Goal: Transaction & Acquisition: Purchase product/service

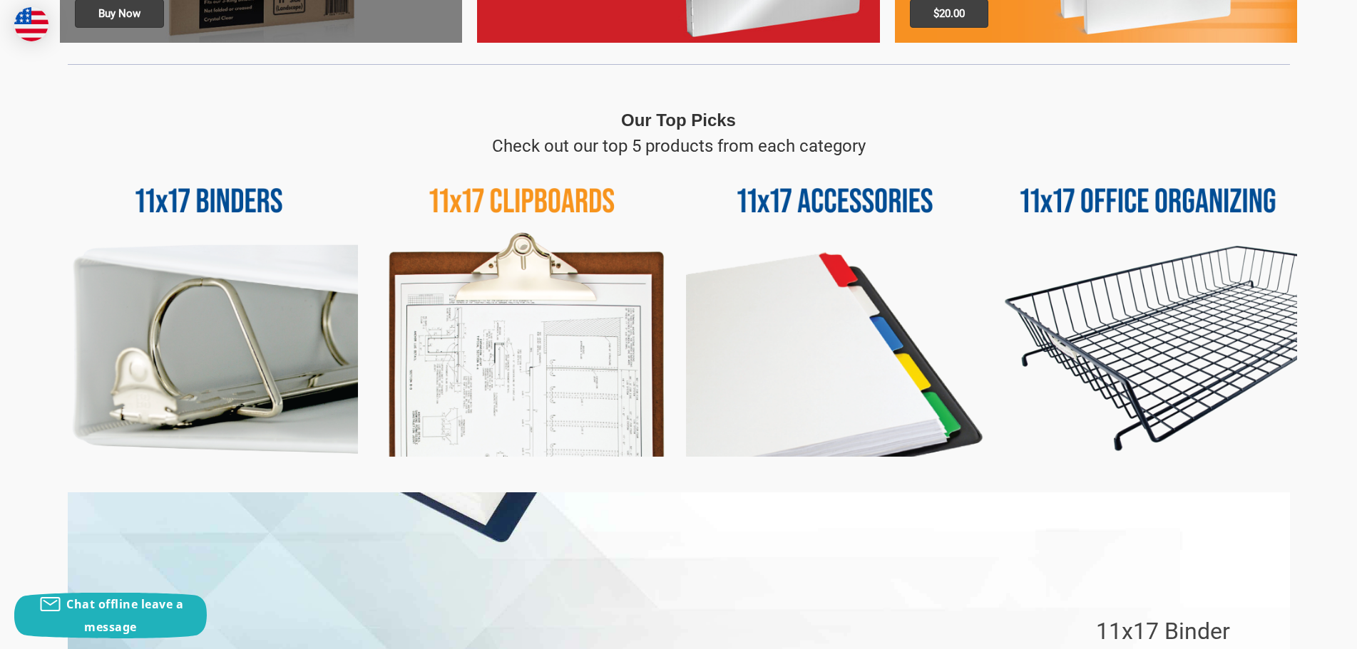
scroll to position [642, 0]
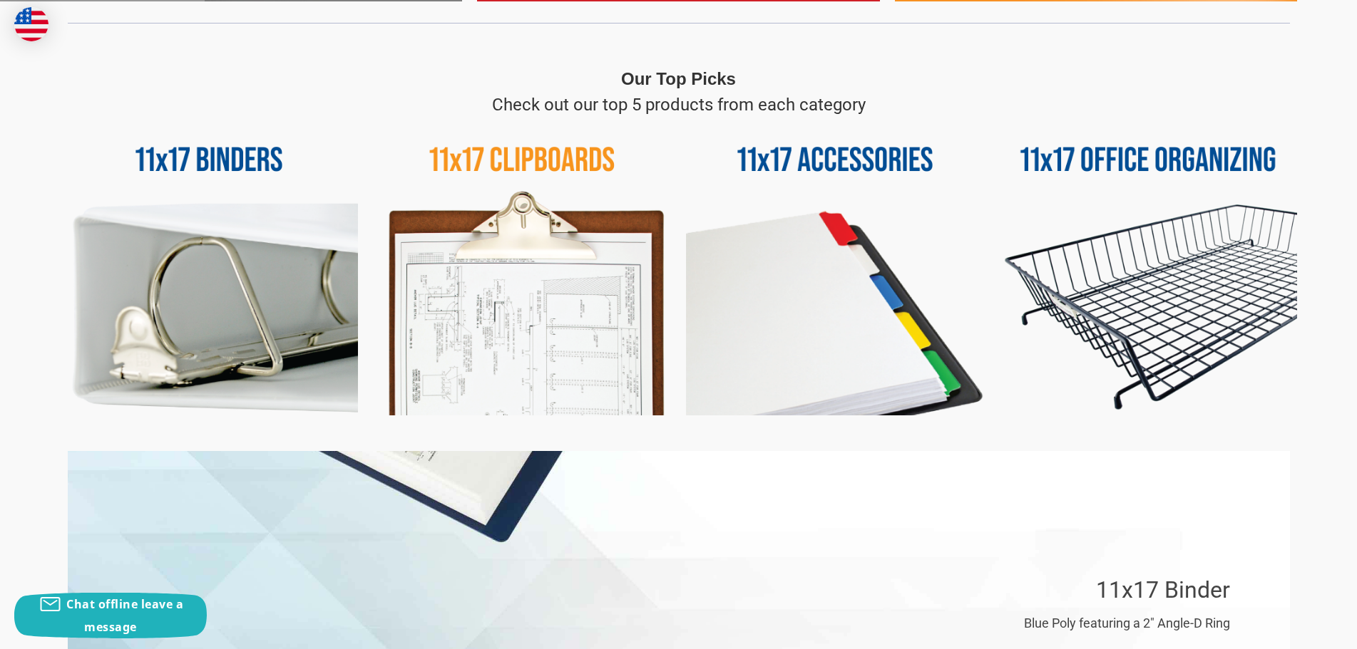
click at [506, 165] on img at bounding box center [522, 267] width 298 height 298
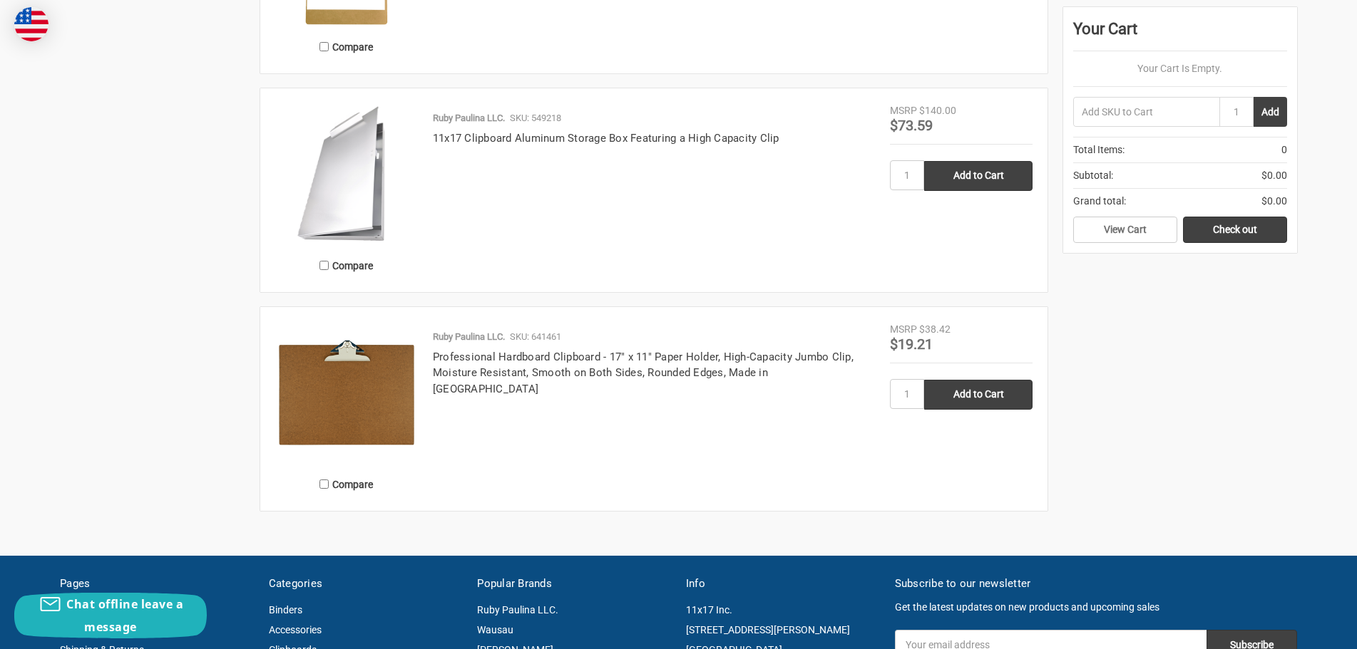
scroll to position [1141, 0]
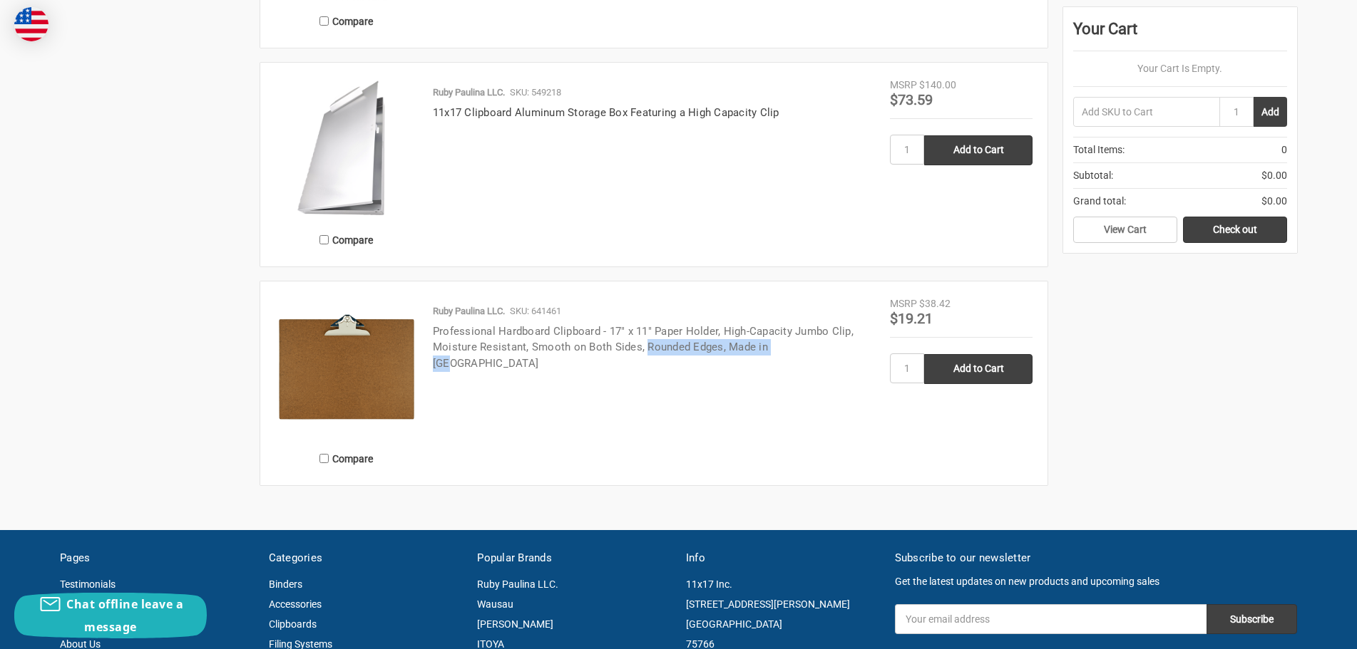
drag, startPoint x: 796, startPoint y: 343, endPoint x: 648, endPoint y: 350, distance: 147.7
click at [648, 350] on h4 "Professional Hardboard Clipboard - 17" x 11" Paper Holder, High-Capacity Jumbo …" at bounding box center [654, 348] width 442 height 48
click at [662, 375] on div "Ruby Paulina LLC. SKU: 641461 Professional Hardboard Clipboard - 17" x 11" Pape…" at bounding box center [654, 387] width 472 height 166
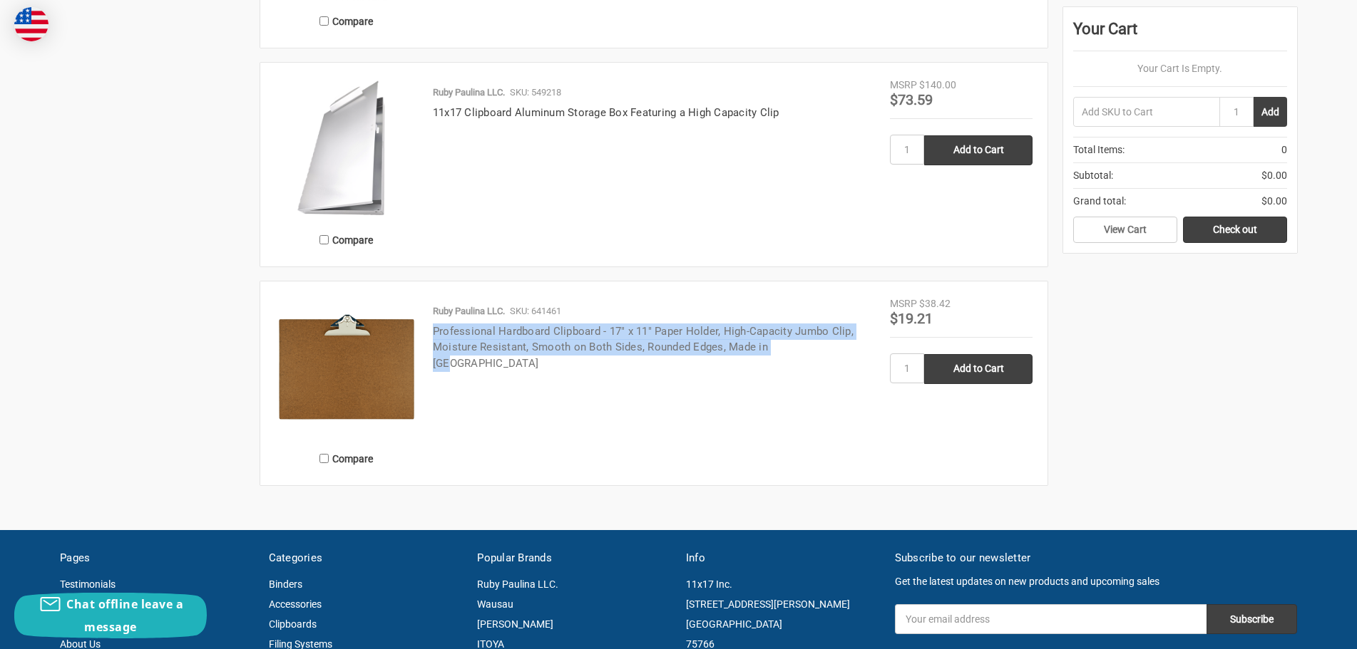
drag, startPoint x: 801, startPoint y: 344, endPoint x: 438, endPoint y: 331, distance: 363.8
click at [423, 329] on div "Ruby Paulina LLC. SKU: 641461 Professional Hardboard Clipboard - 17" x 11" Pape…" at bounding box center [654, 387] width 472 height 166
copy link "Professional Hardboard Clipboard - 17" x 11" Paper Holder, High-Capacity Jumbo …"
click at [967, 371] on input "Add to Cart" at bounding box center [978, 369] width 108 height 30
type input "Add to Cart"
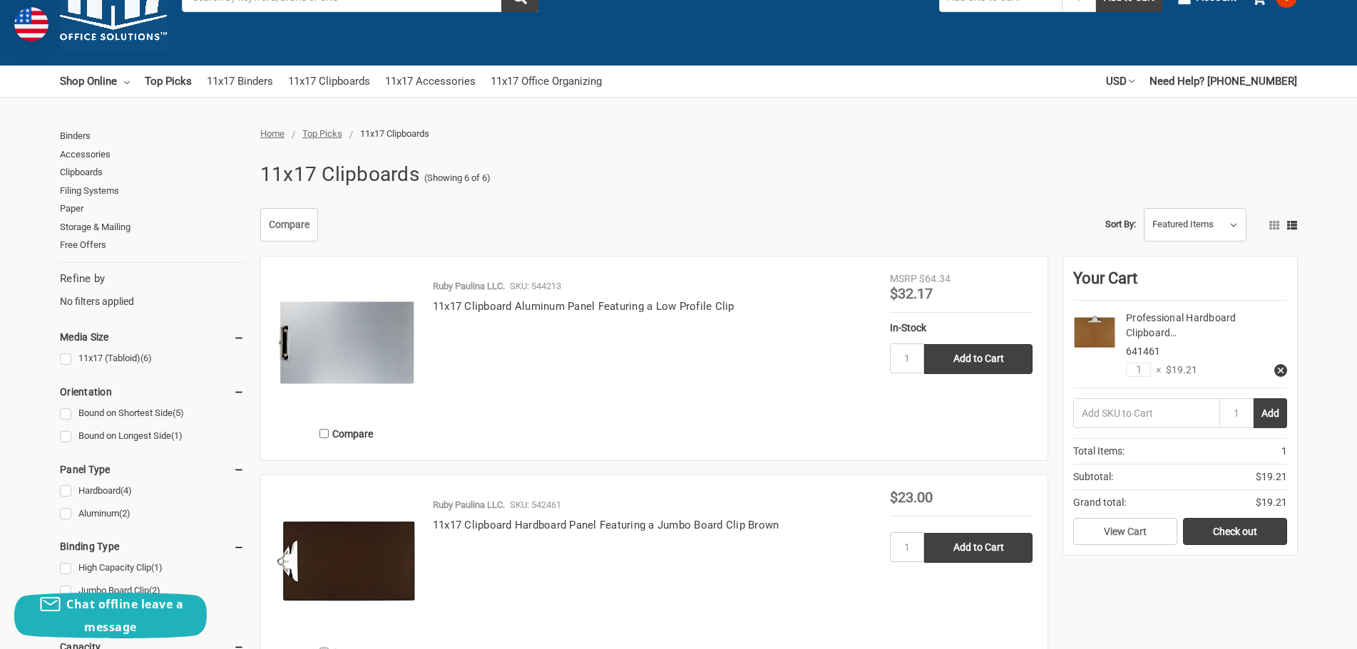
scroll to position [0, 0]
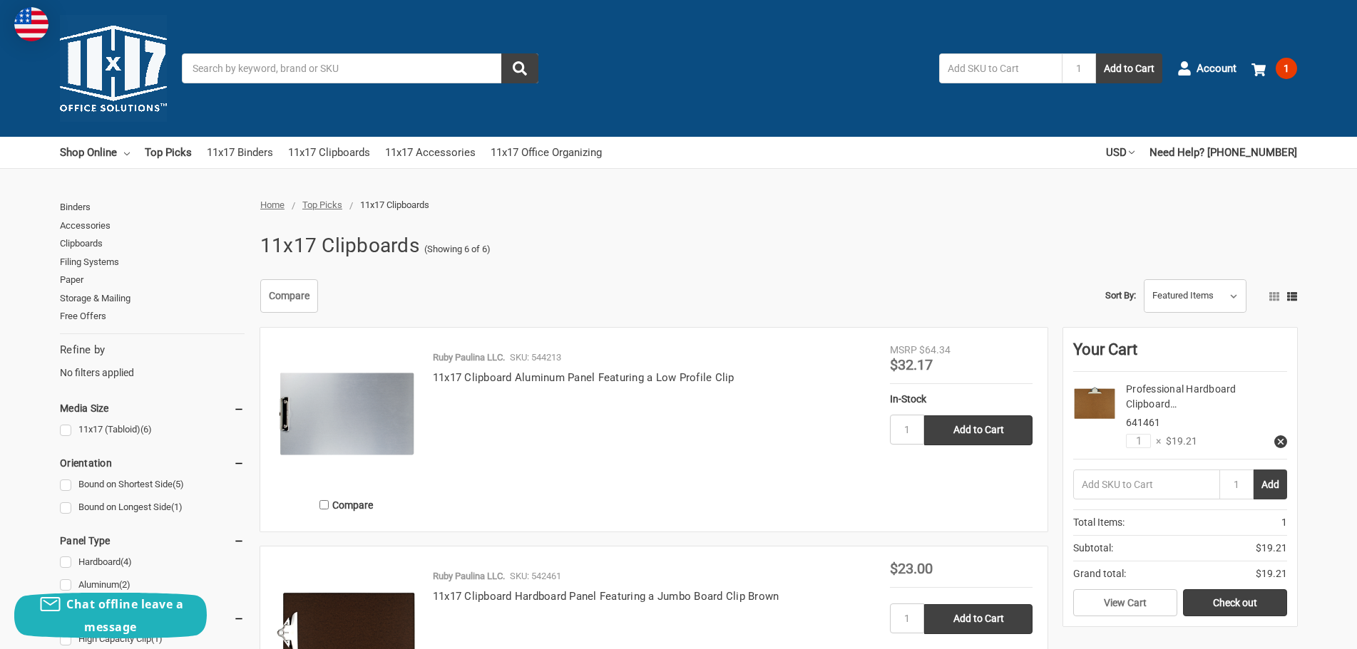
click at [271, 70] on input "Search" at bounding box center [360, 68] width 356 height 30
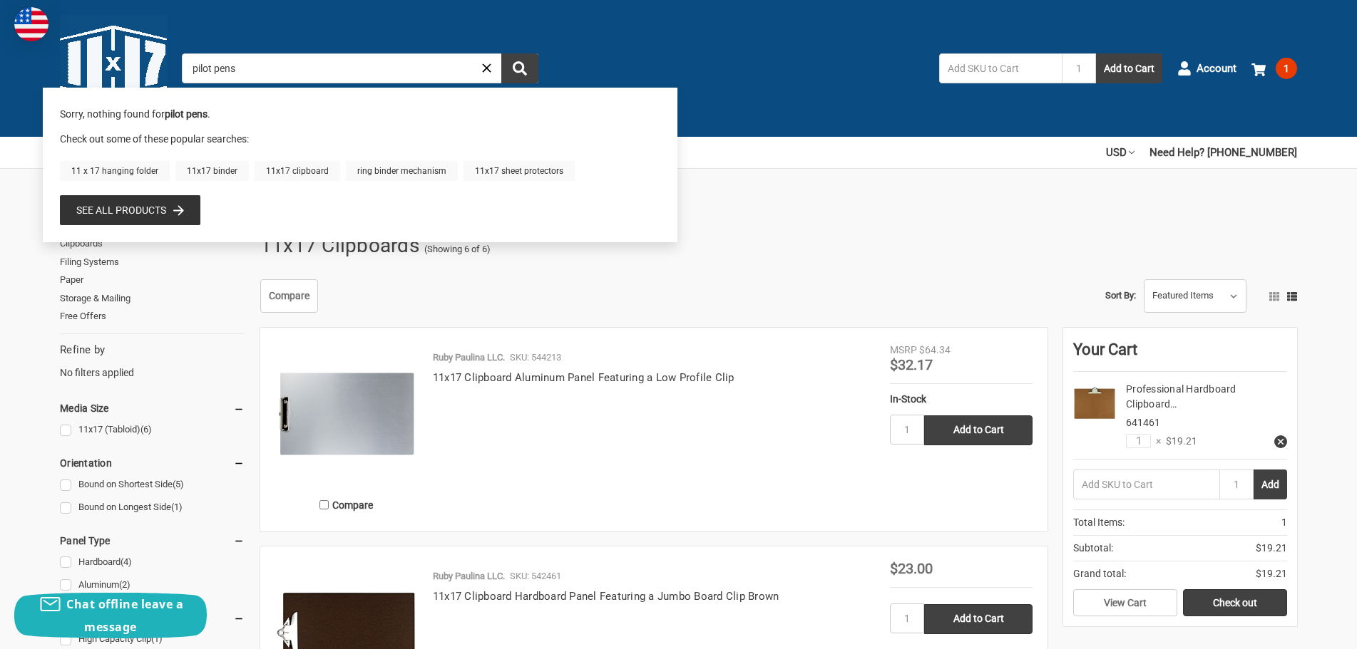
type input "pilot pens"
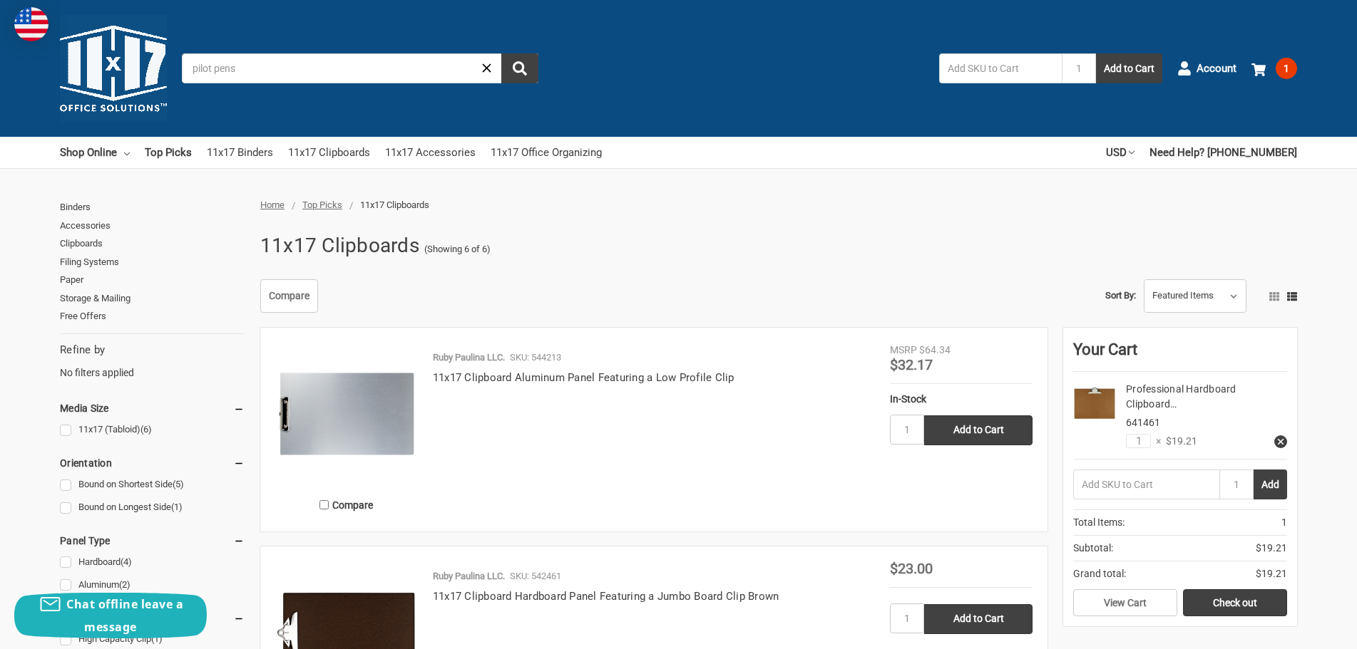
click at [490, 68] on icon "Close" at bounding box center [486, 68] width 15 height 15
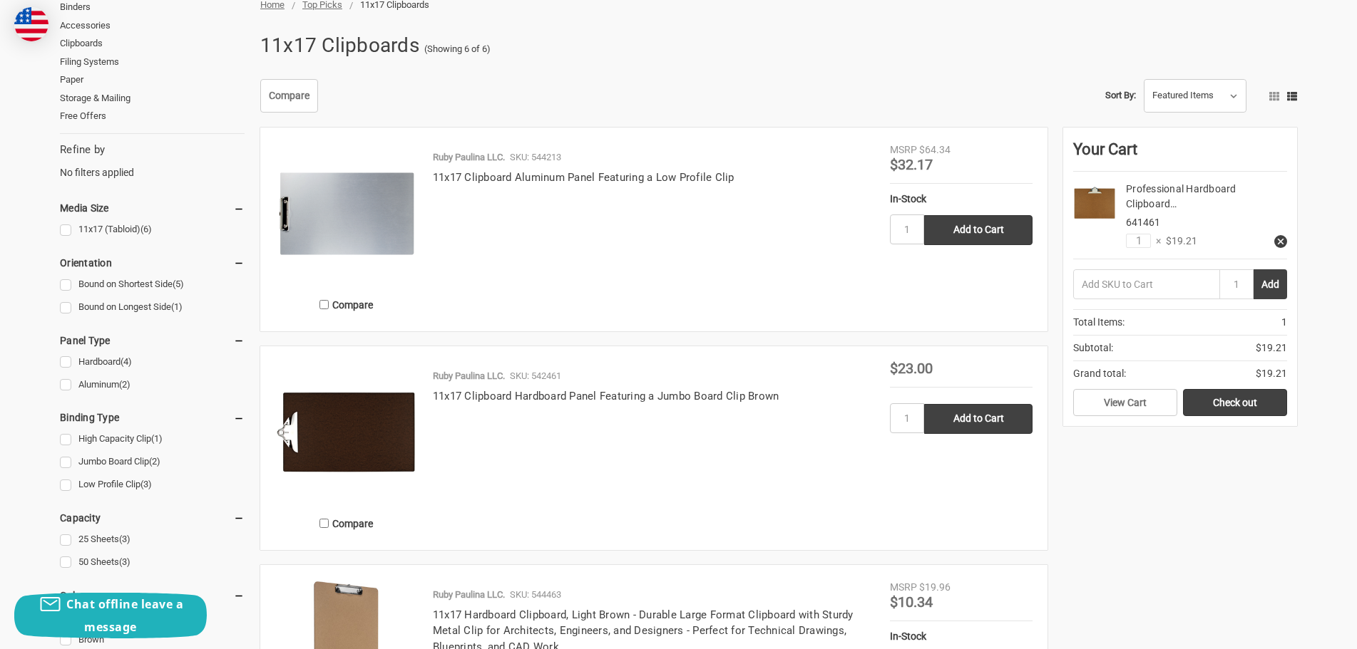
scroll to position [214, 0]
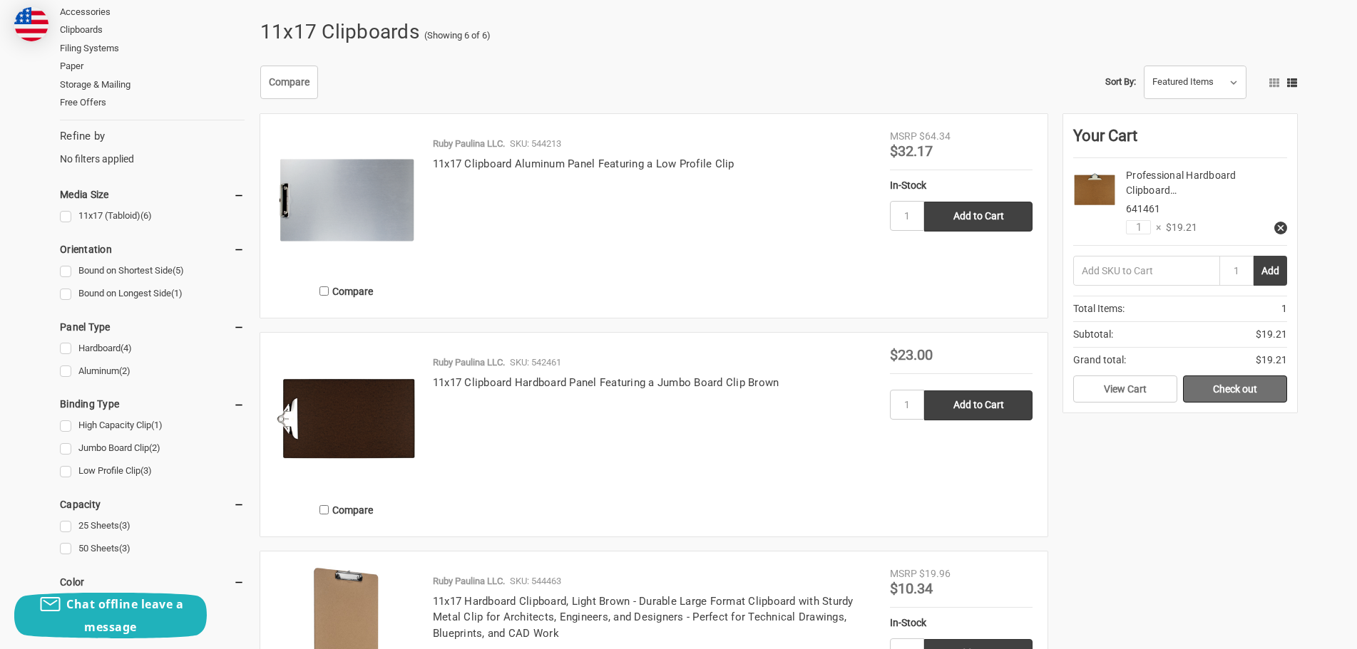
click at [1223, 391] on link "Check out" at bounding box center [1235, 389] width 104 height 27
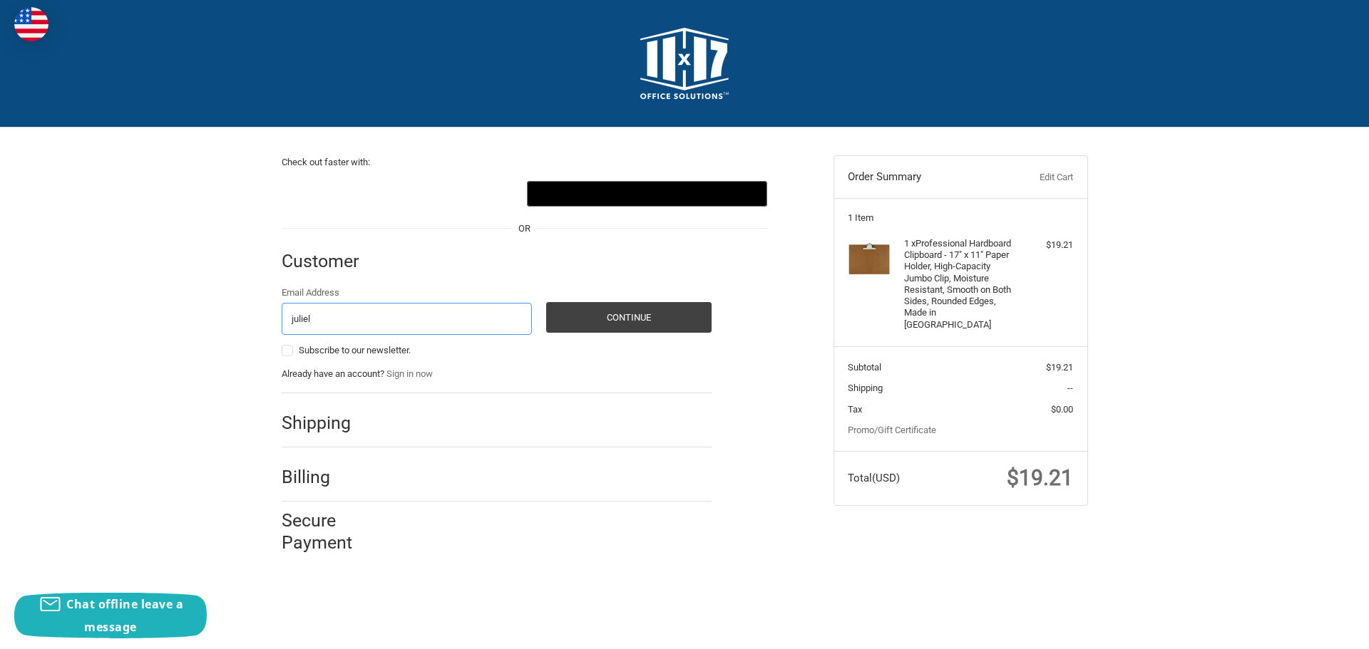
type input "juliel@lakesiderd.com"
click at [605, 320] on button "Continue" at bounding box center [628, 317] width 165 height 31
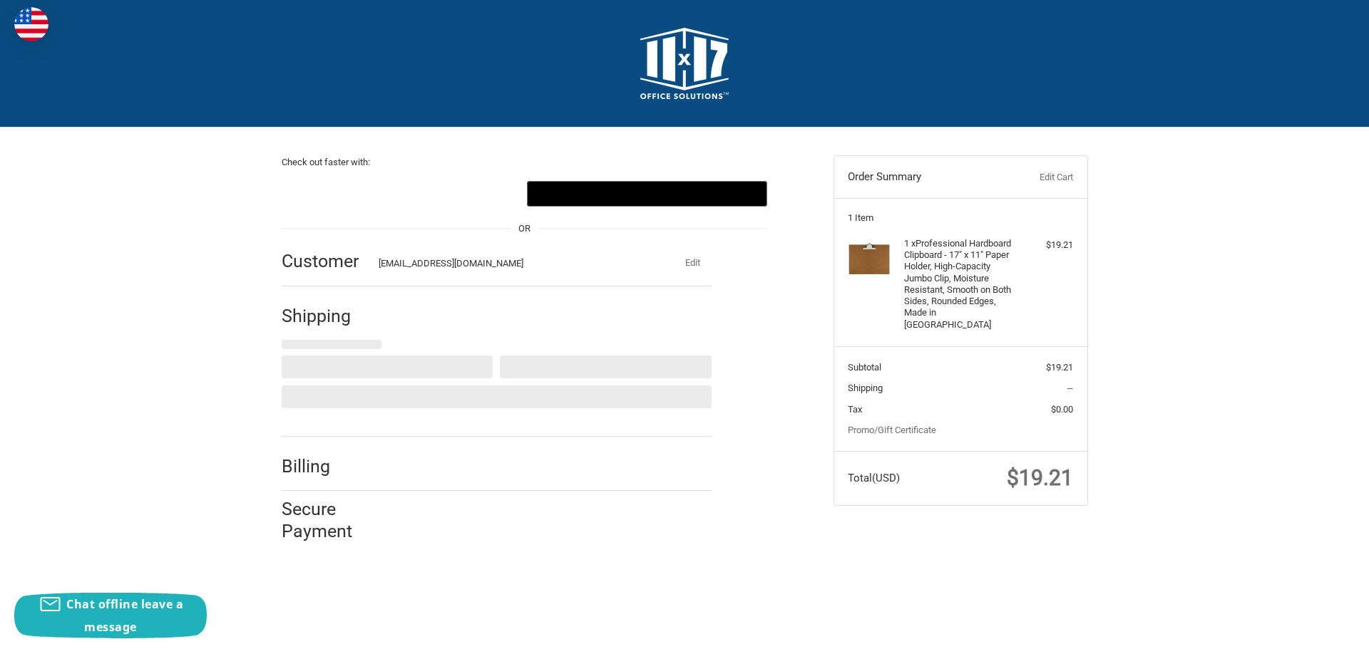
select select "US"
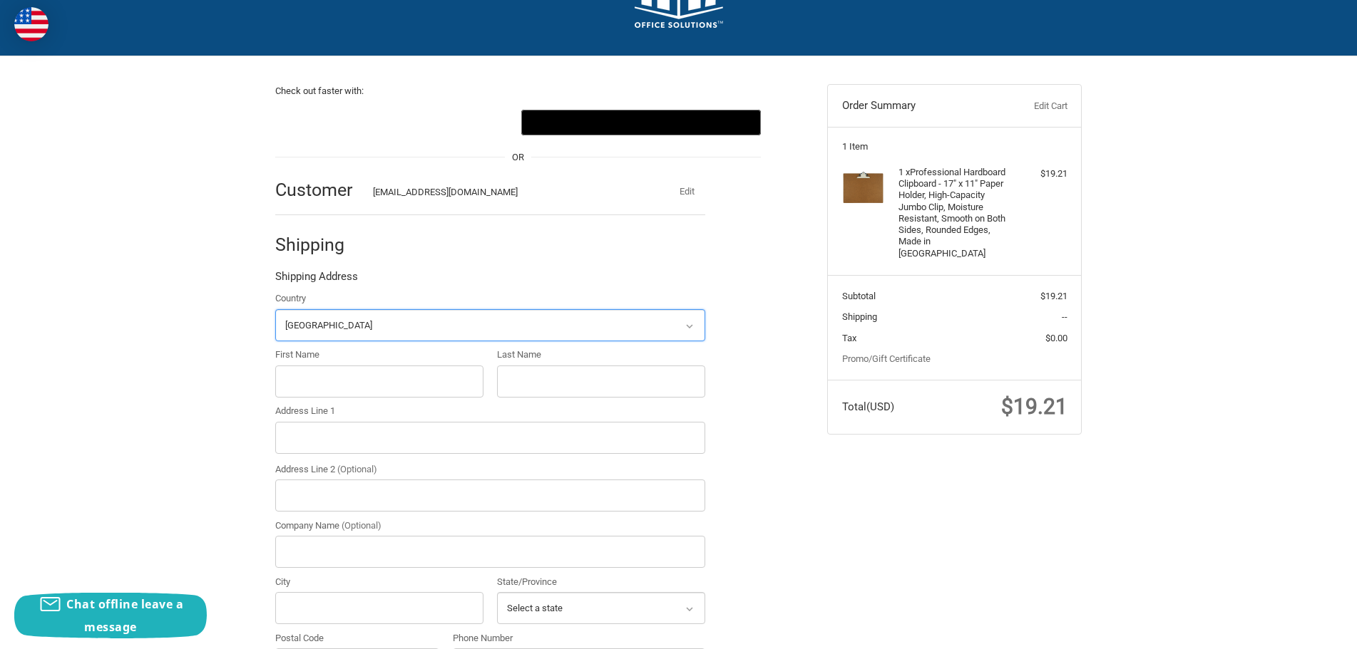
scroll to position [156, 0]
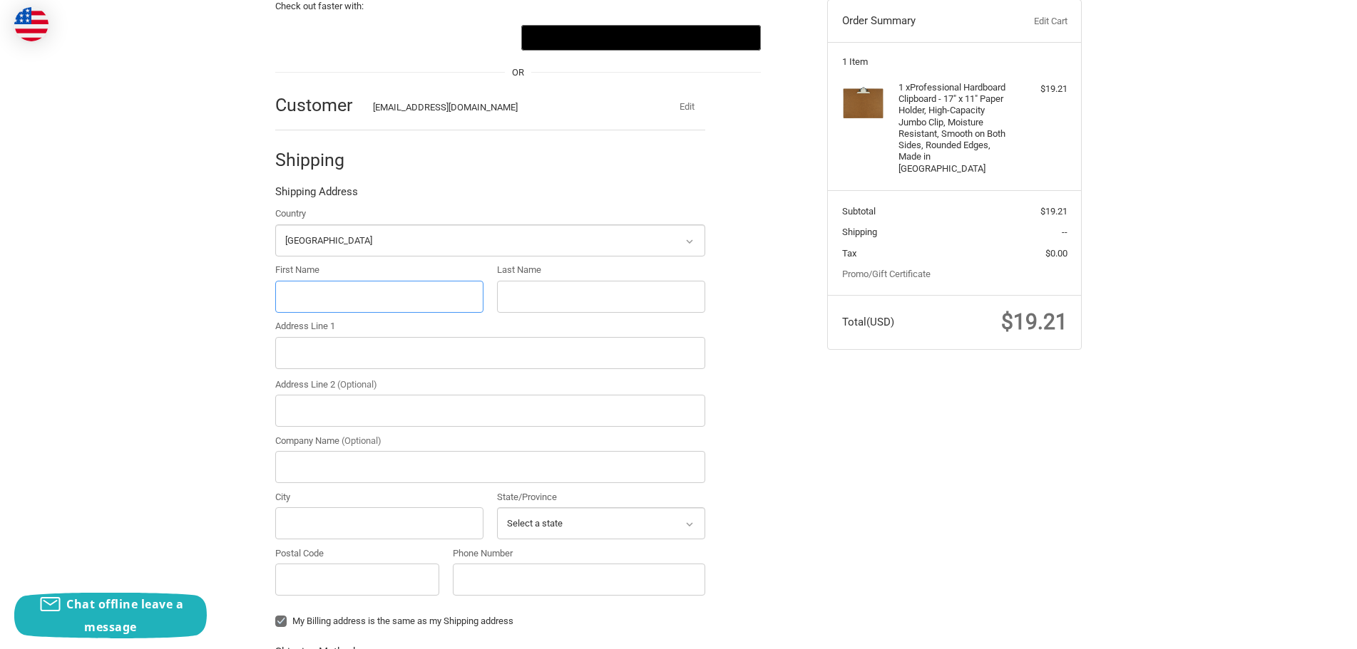
click at [306, 296] on input "First Name" at bounding box center [379, 297] width 208 height 32
type input "Dan"
type input "Kary"
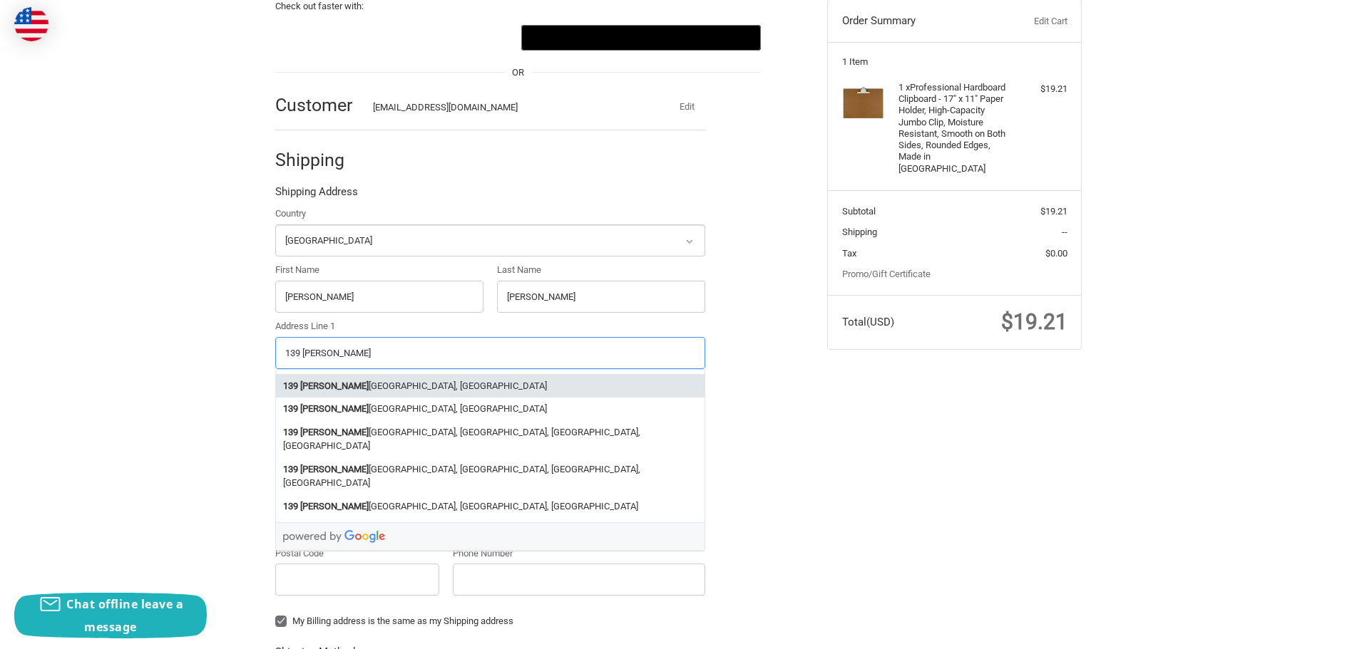
click at [341, 383] on li "139 Chester field Industrial Boulevard, Chesterfield, MO, USA" at bounding box center [490, 386] width 428 height 24
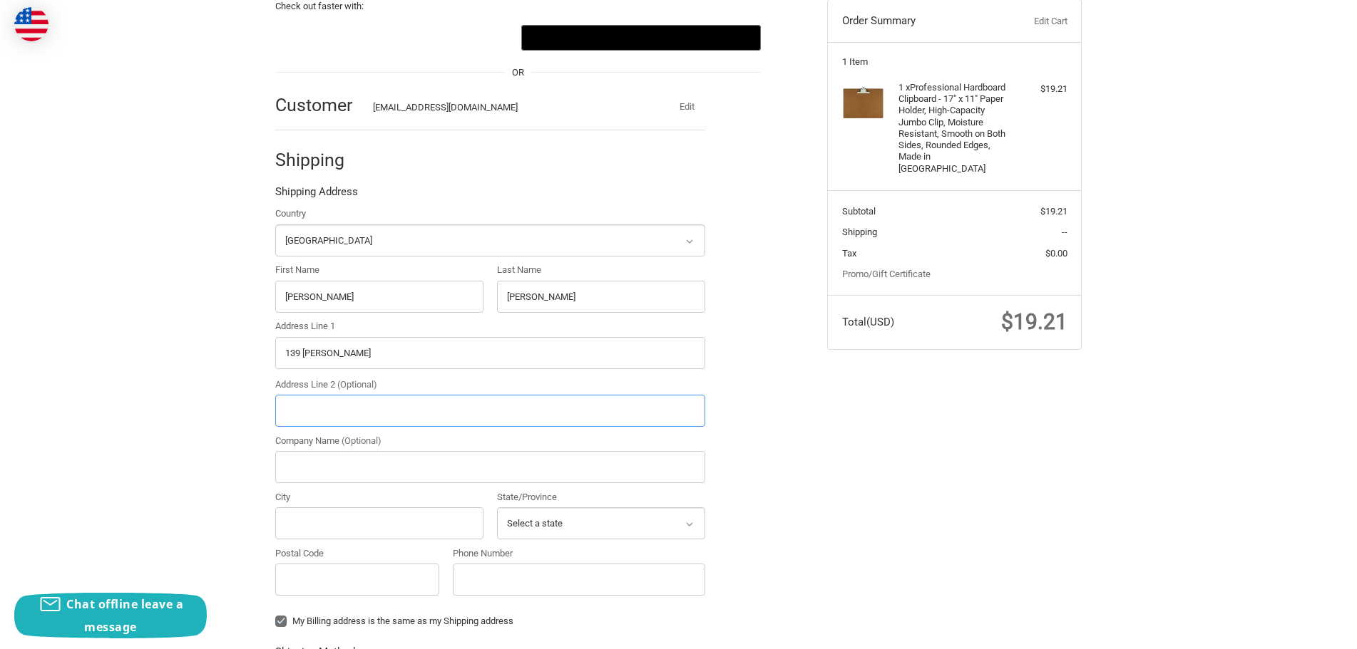
type input "139 Chesterfield Industrial Boulevard"
type input "Chesterfield"
type input "63005"
select select "MO"
click at [309, 466] on input "Company Name (Optional)" at bounding box center [490, 467] width 430 height 32
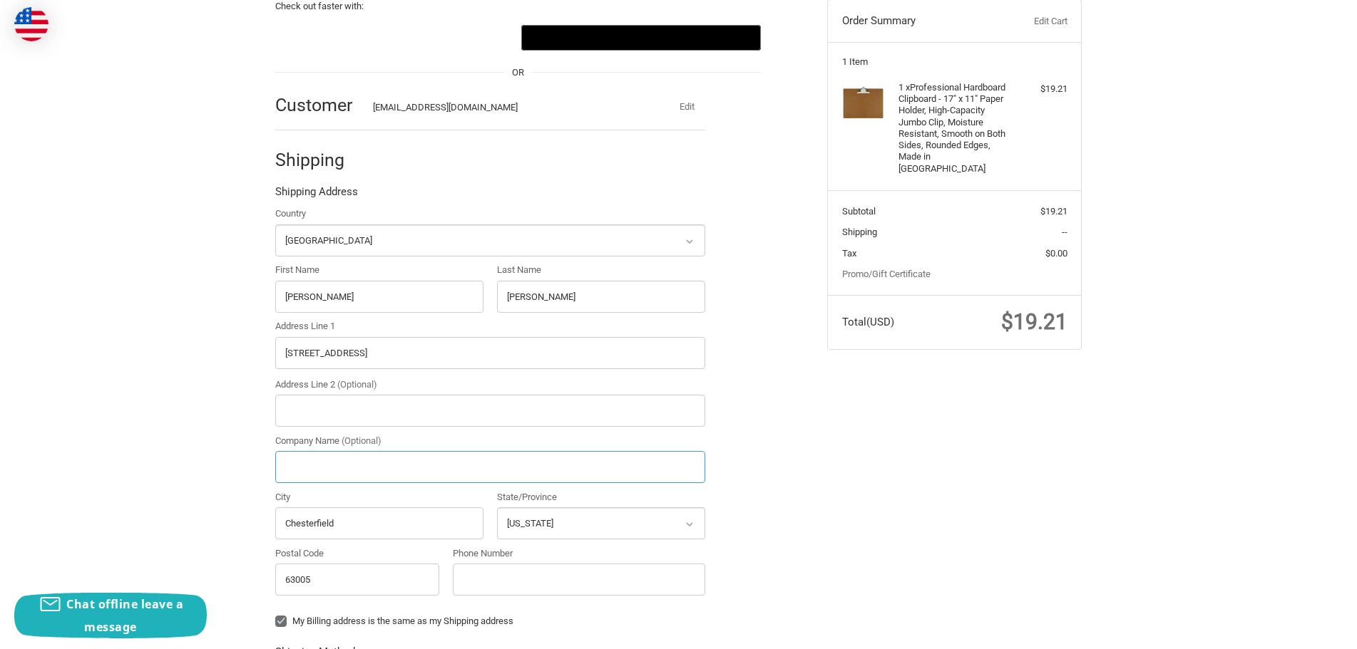
type input "Lakeside Renovation and Design"
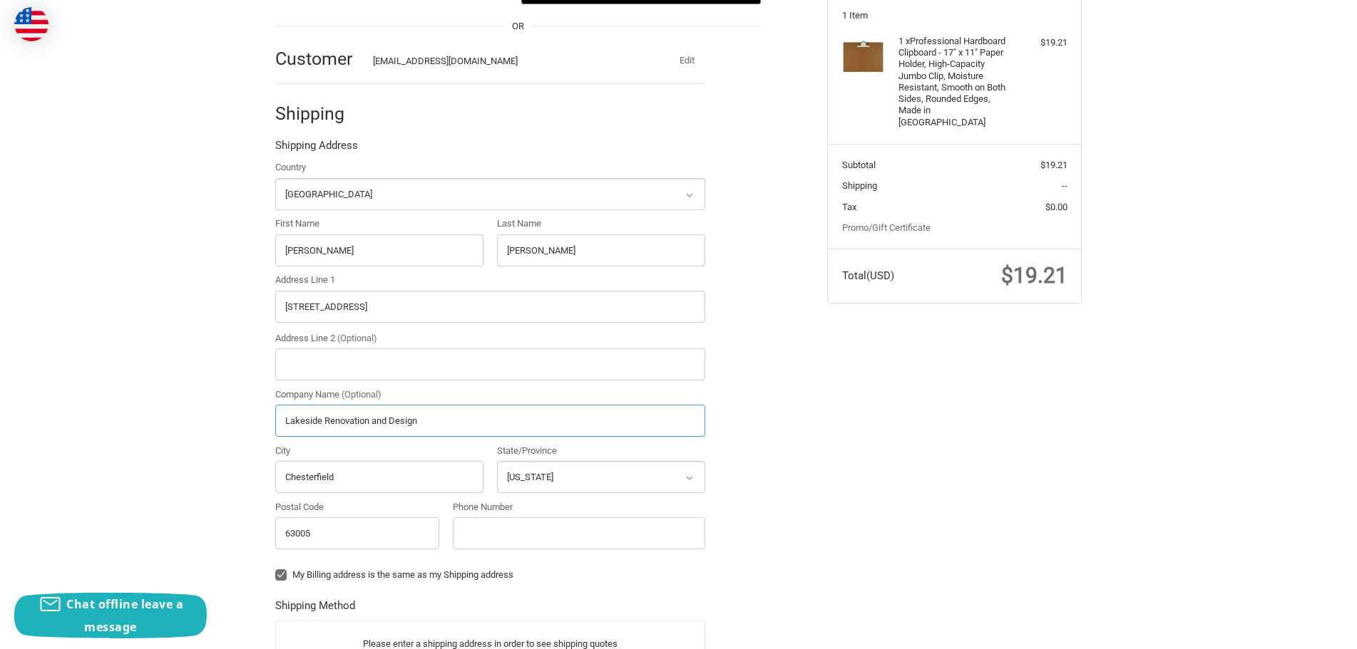
scroll to position [299, 0]
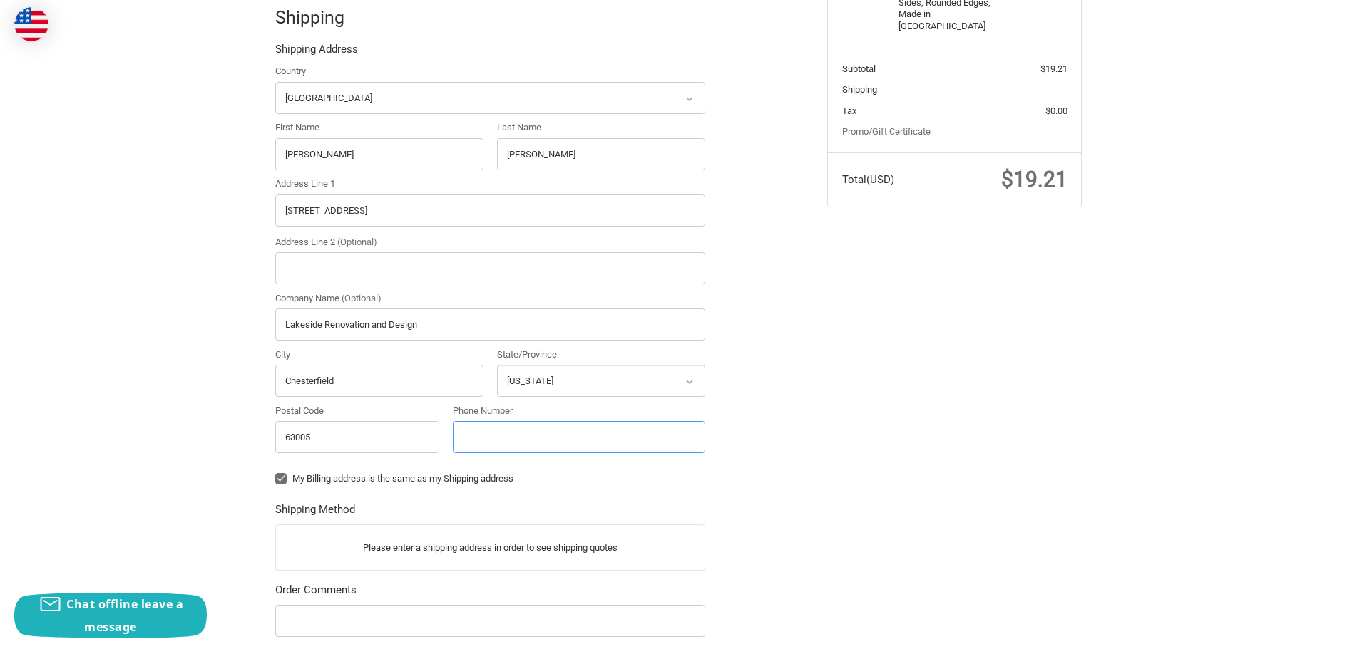
click at [481, 438] on input "Phone Number" at bounding box center [579, 437] width 252 height 32
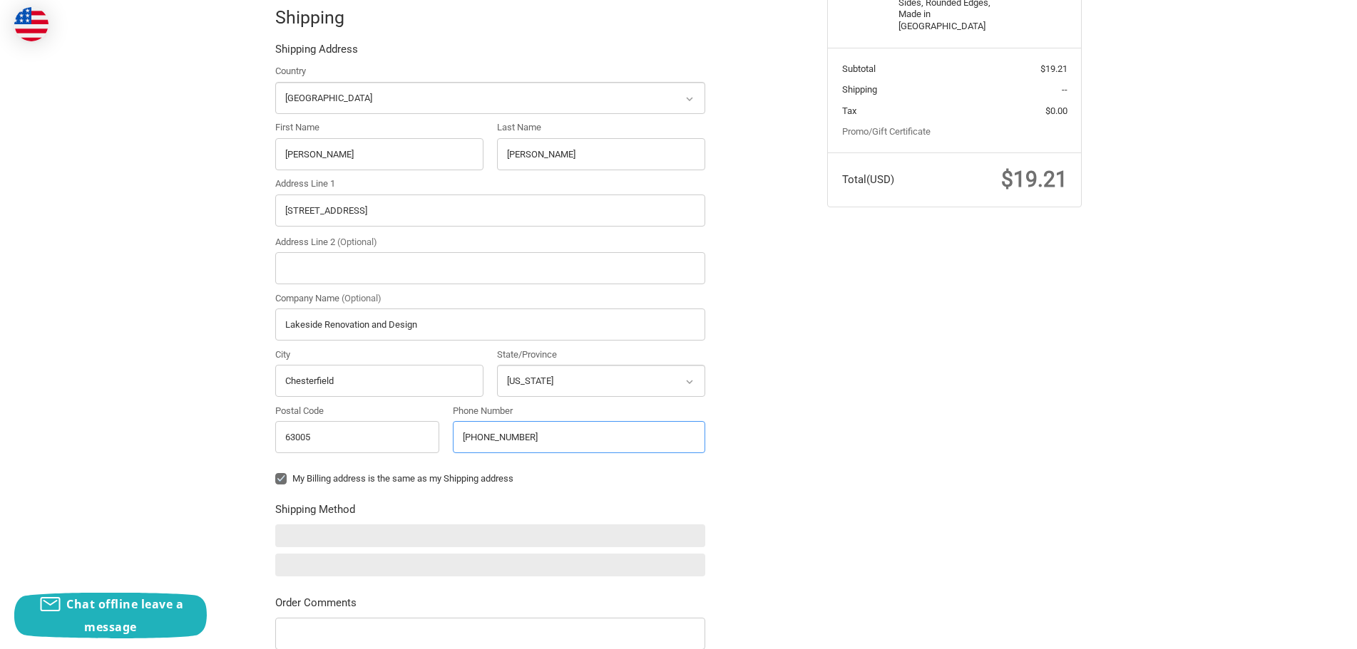
type input "636-978-5000"
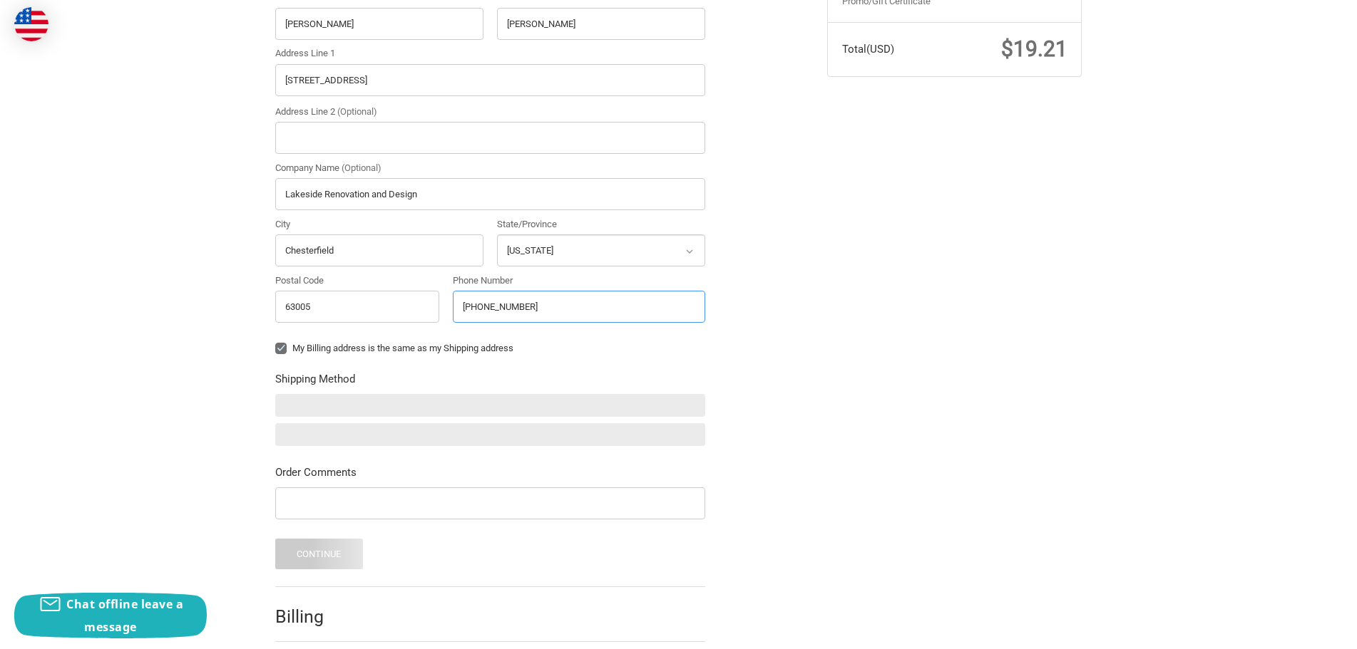
scroll to position [441, 0]
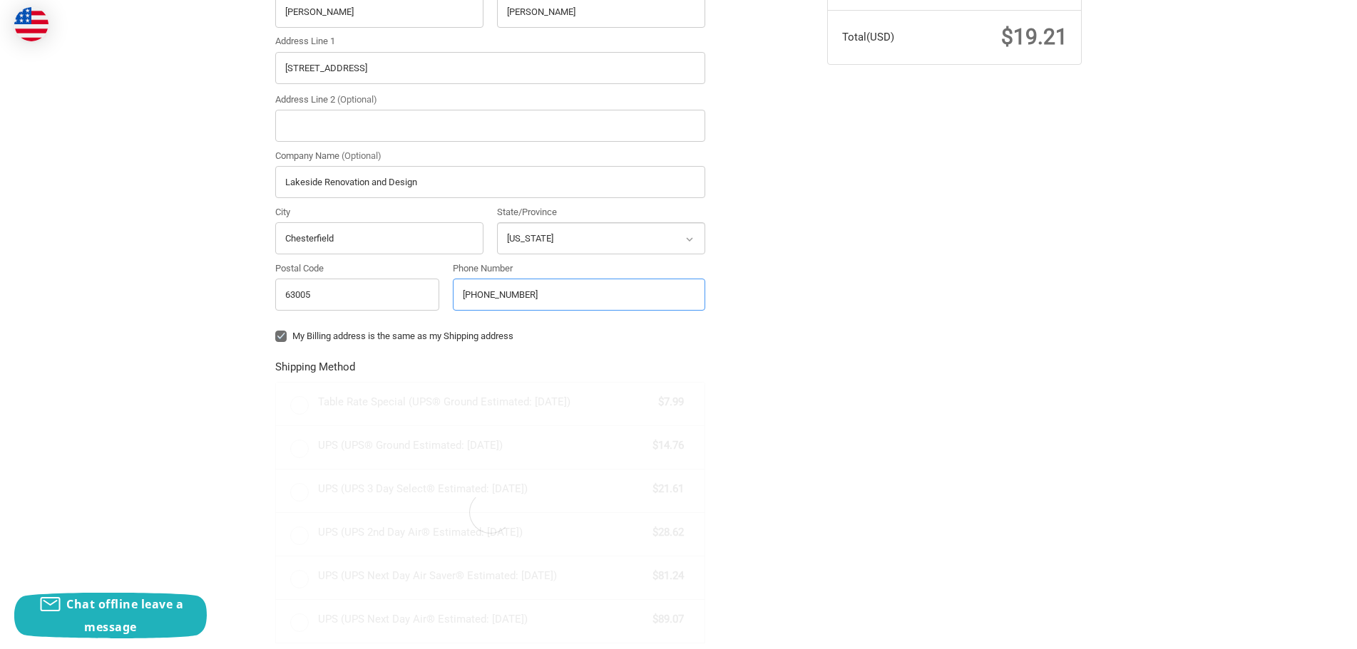
radio input "true"
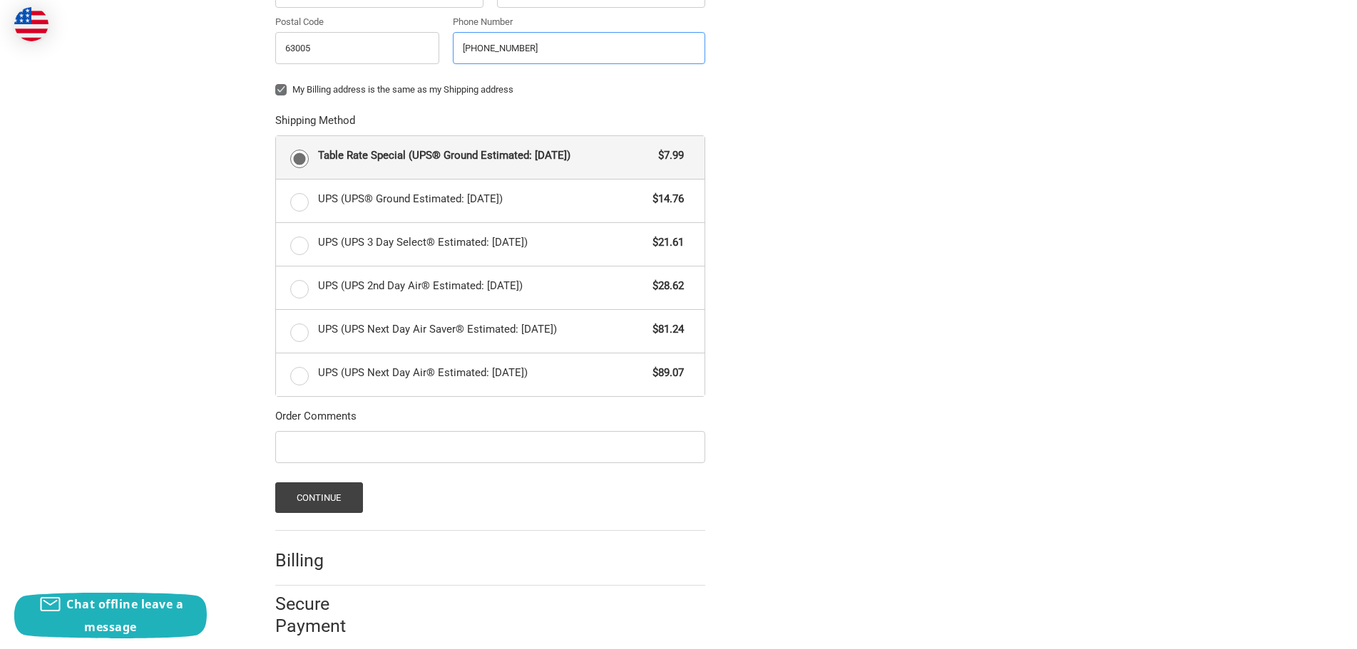
scroll to position [706, 0]
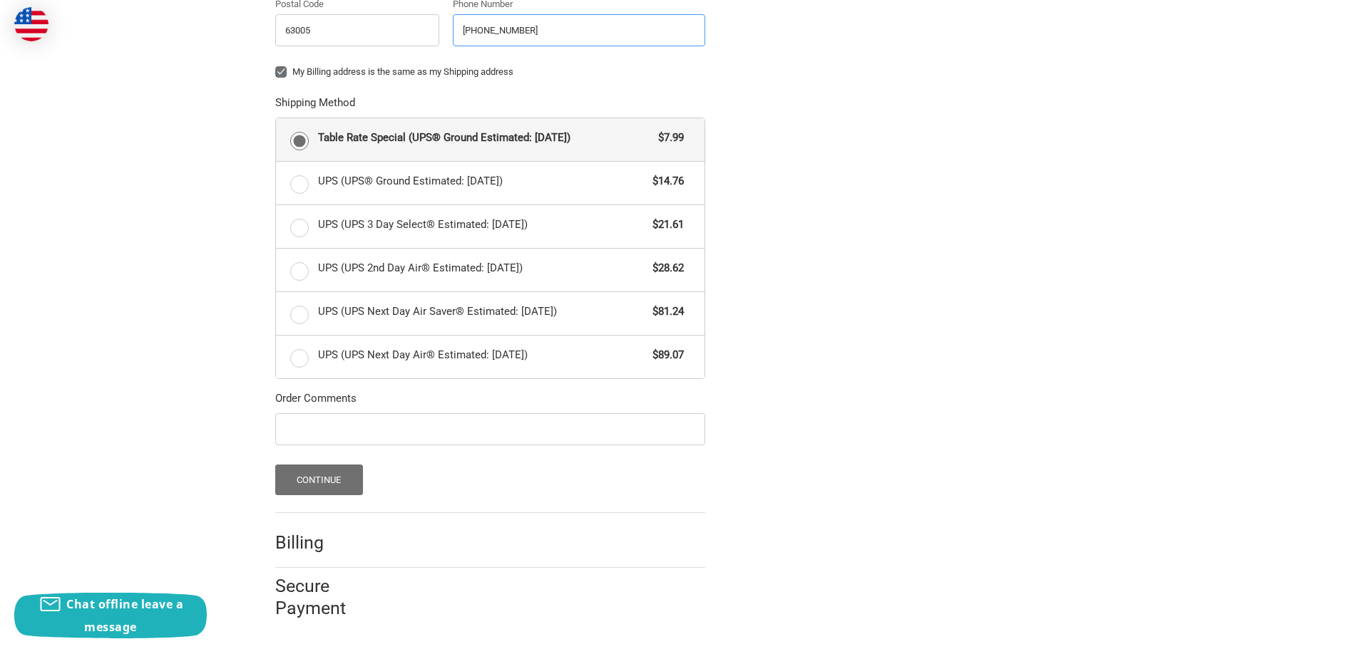
type input "636-978-5000"
click at [311, 475] on button "Continue" at bounding box center [319, 480] width 88 height 31
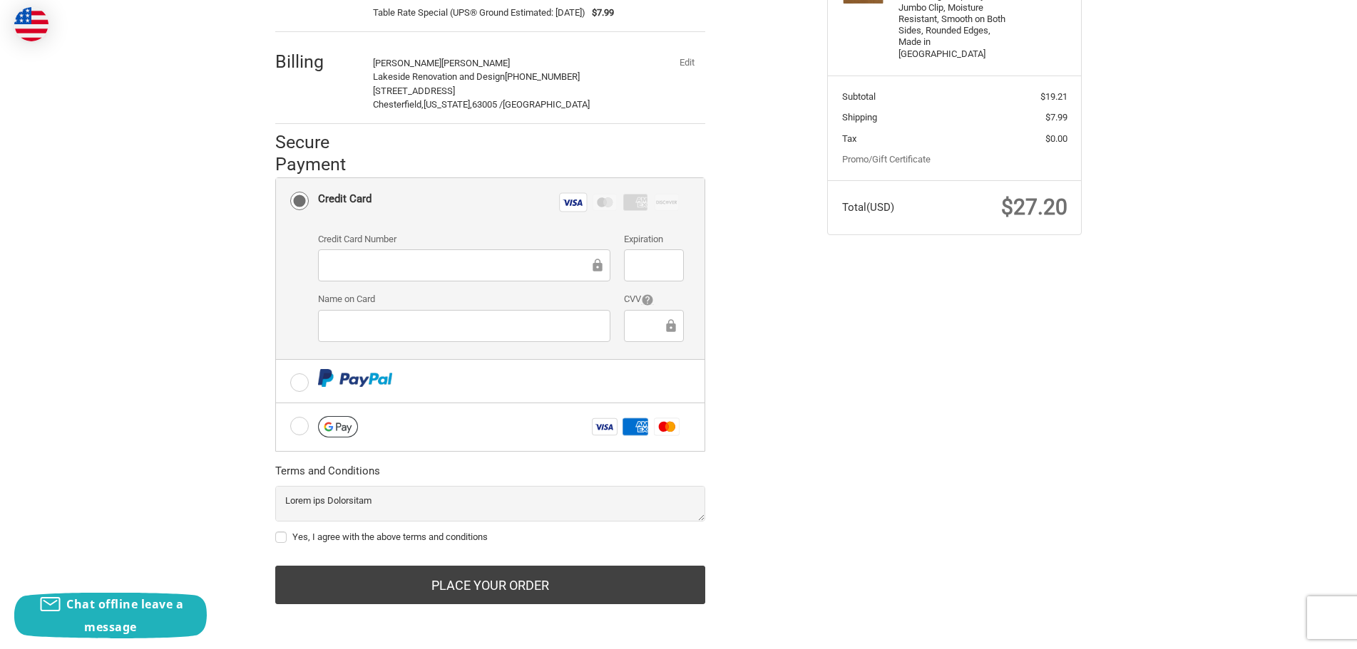
scroll to position [272, 0]
click at [283, 538] on label "Yes, I agree with the above terms and conditions" at bounding box center [490, 536] width 430 height 11
click at [276, 530] on input "Yes, I agree with the above terms and conditions" at bounding box center [275, 530] width 1 height 1
checkbox input "true"
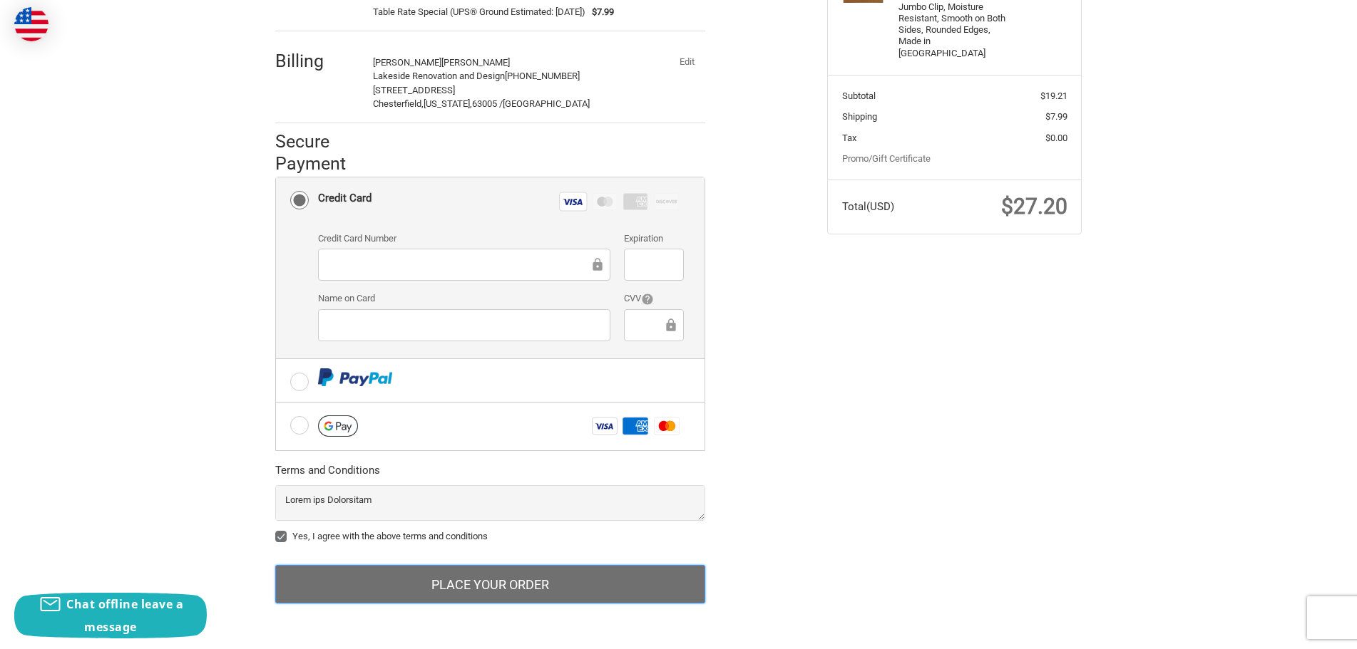
click at [468, 583] on button "Place Your Order" at bounding box center [490, 584] width 430 height 38
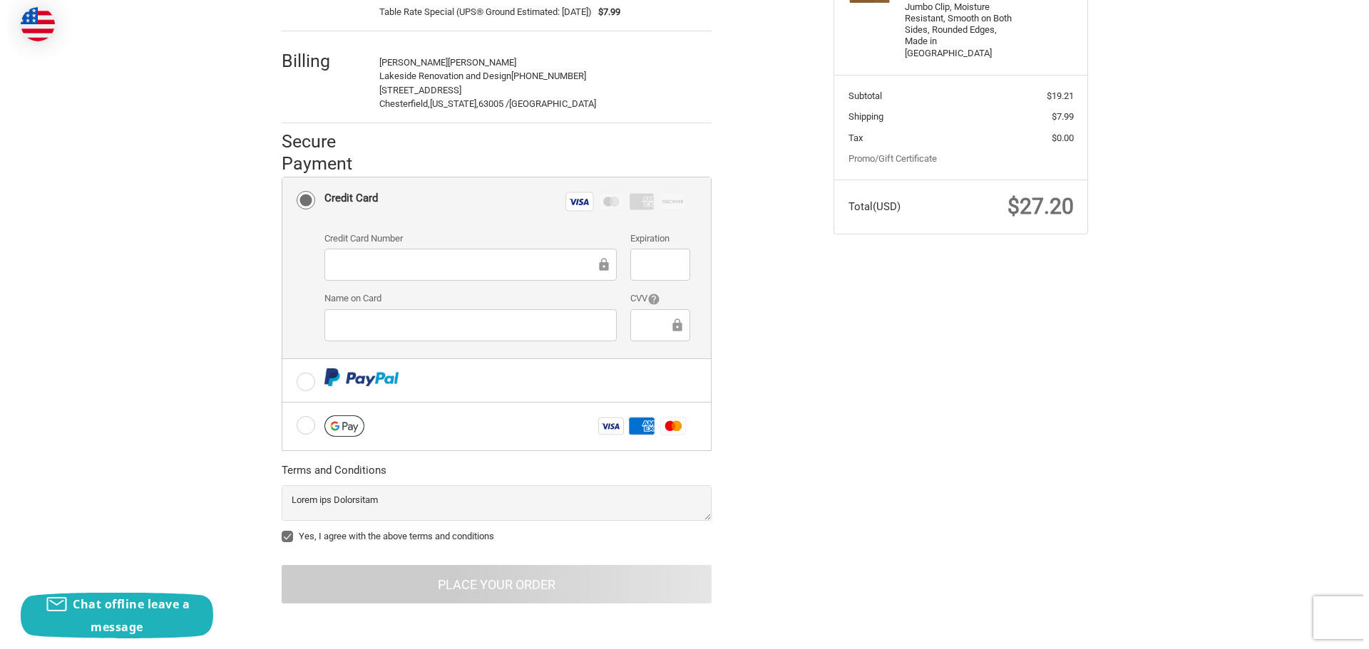
scroll to position [0, 0]
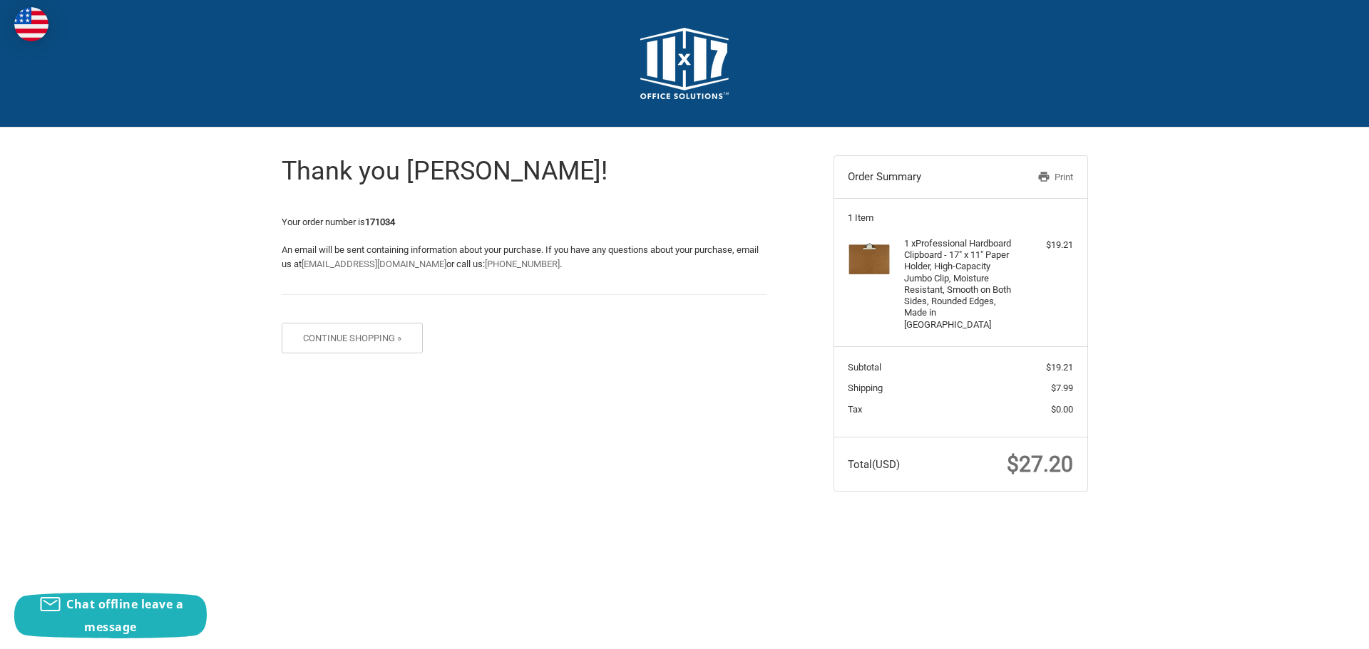
click at [1059, 175] on link "Print" at bounding box center [1035, 177] width 73 height 14
